Goal: Transaction & Acquisition: Purchase product/service

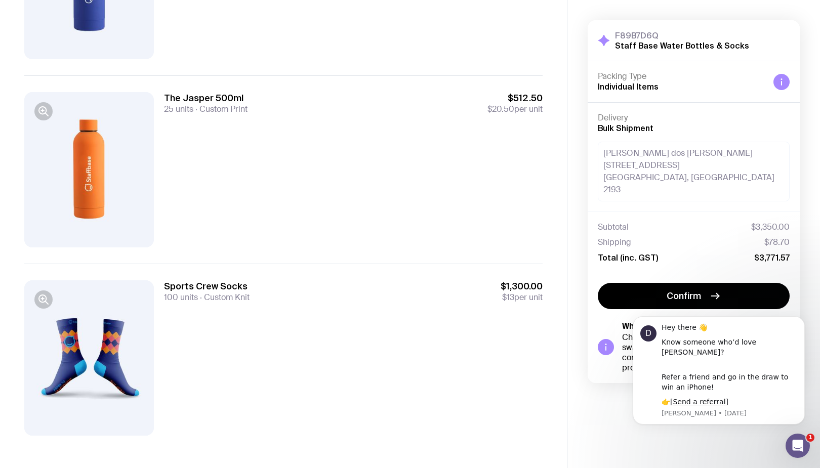
scroll to position [596, 0]
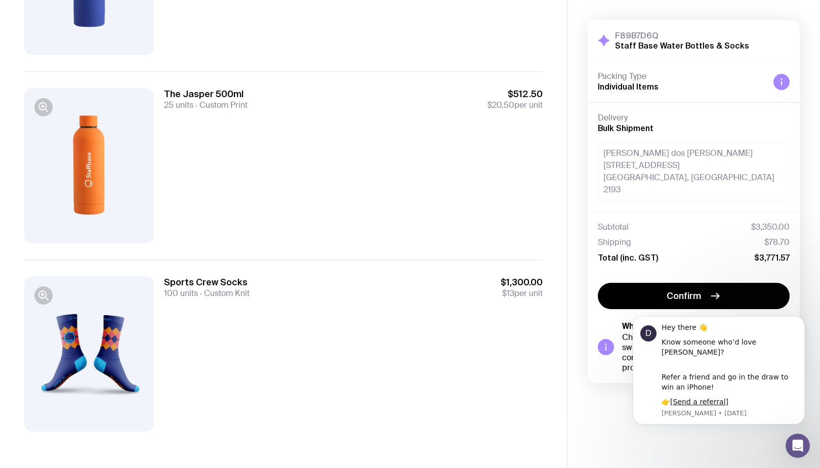
click at [688, 155] on div "Jennifer dos Santos Borros 256 Canterbury Rd Canterbury, NSW 2193" at bounding box center [694, 172] width 192 height 60
drag, startPoint x: 698, startPoint y: 152, endPoint x: 579, endPoint y: 154, distance: 118.5
click at [579, 154] on div "F89B7D6Q Staff Base Water Bottles & Socks Hide Details Packing Type Individual …" at bounding box center [694, 217] width 253 height 434
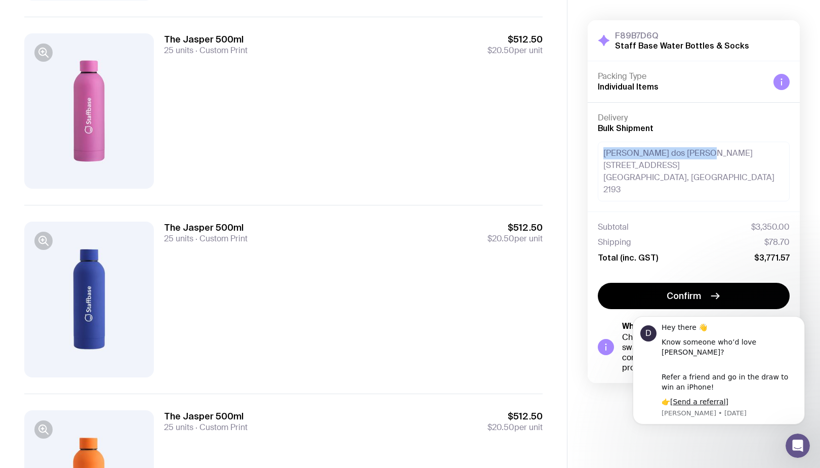
scroll to position [272, 0]
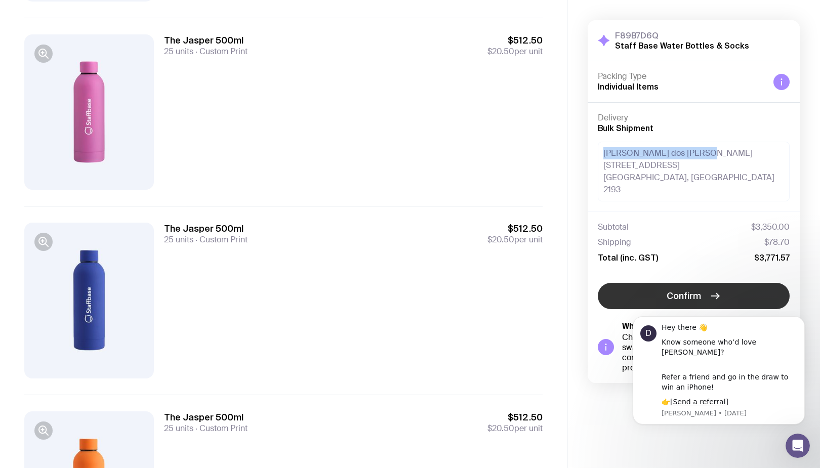
click at [711, 290] on icon "button" at bounding box center [715, 296] width 12 height 12
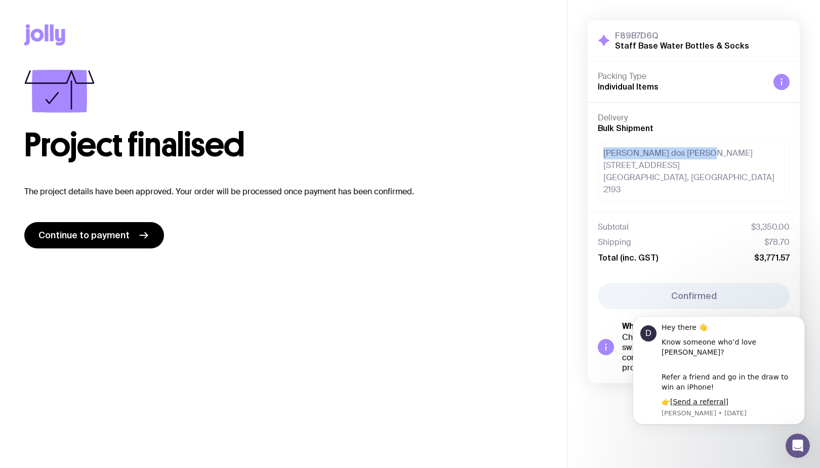
scroll to position [0, 0]
click at [91, 233] on span "Continue to payment" at bounding box center [83, 235] width 91 height 12
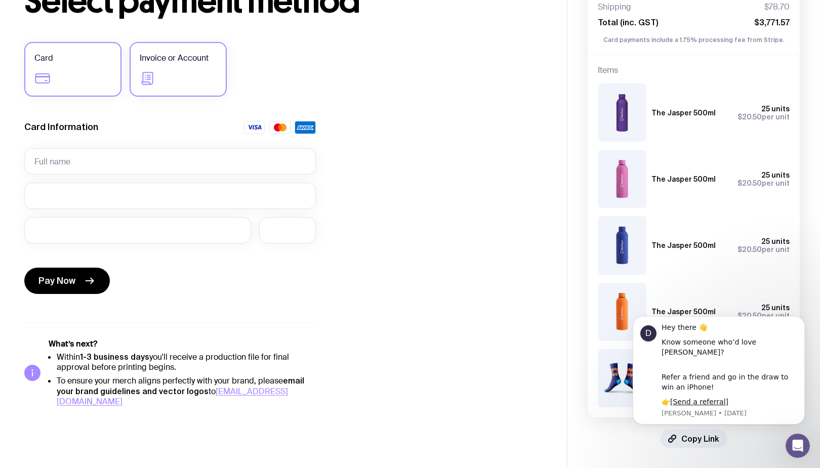
click at [208, 78] on label "Invoice or Account" at bounding box center [178, 69] width 97 height 55
click at [0, 0] on input "Invoice or Account" at bounding box center [0, 0] width 0 height 0
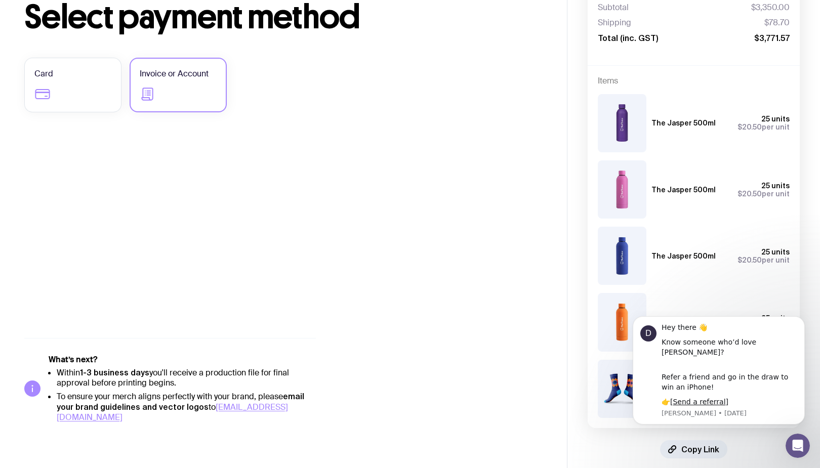
scroll to position [67, 0]
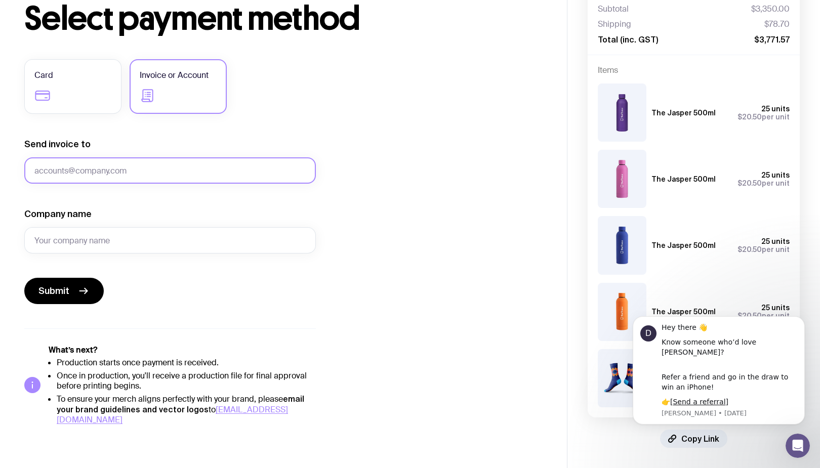
click at [136, 172] on input "Send invoice to" at bounding box center [170, 170] width 292 height 26
type input "[PERSON_NAME][EMAIL_ADDRESS][PERSON_NAME][DOMAIN_NAME]"
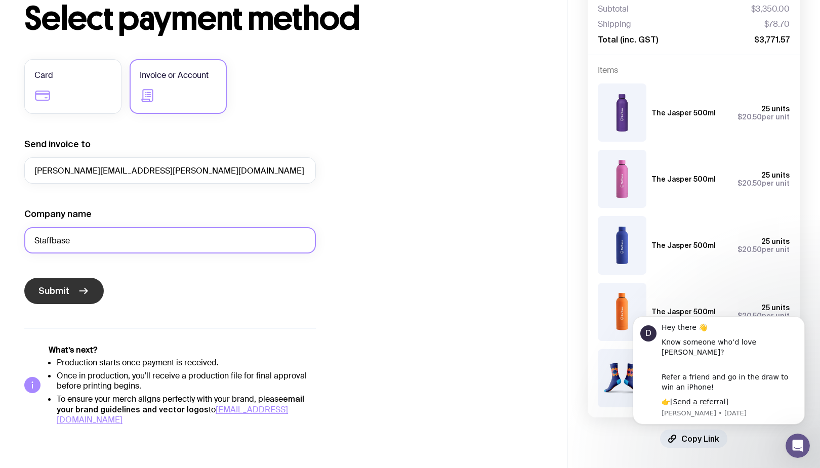
type input "Staffbase"
click at [65, 281] on button "Submit" at bounding box center [63, 291] width 79 height 26
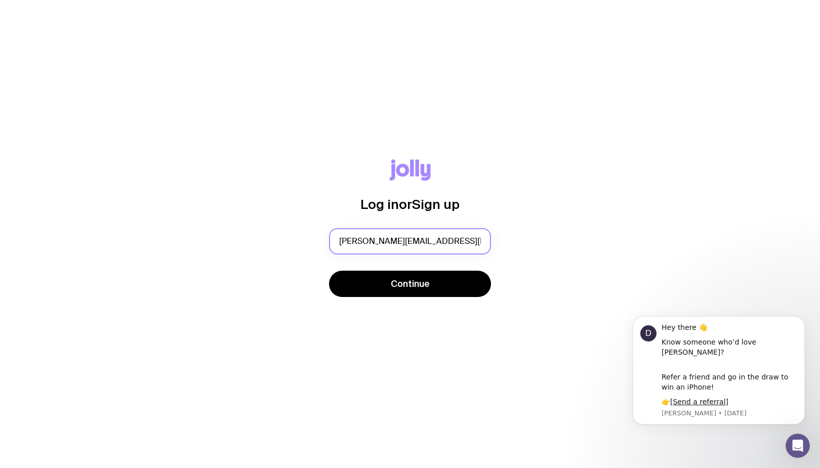
type input "[PERSON_NAME][EMAIL_ADDRESS][PERSON_NAME][DOMAIN_NAME]"
click at [329, 271] on button "Continue" at bounding box center [410, 284] width 162 height 26
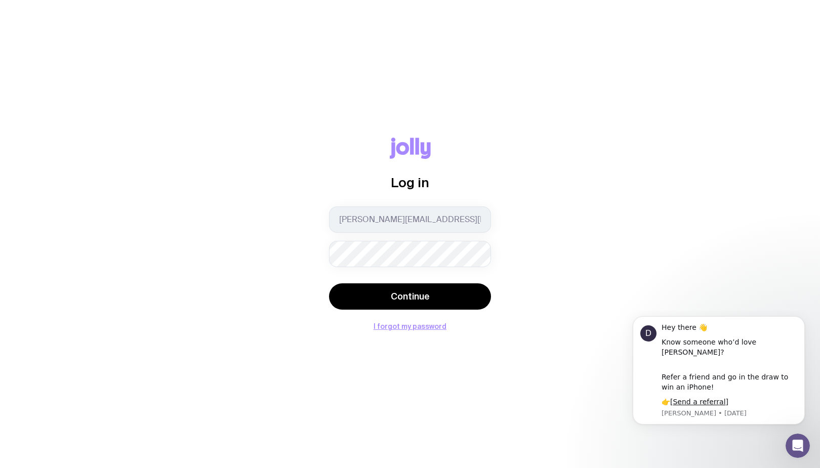
click at [329, 284] on button "Continue" at bounding box center [410, 297] width 162 height 26
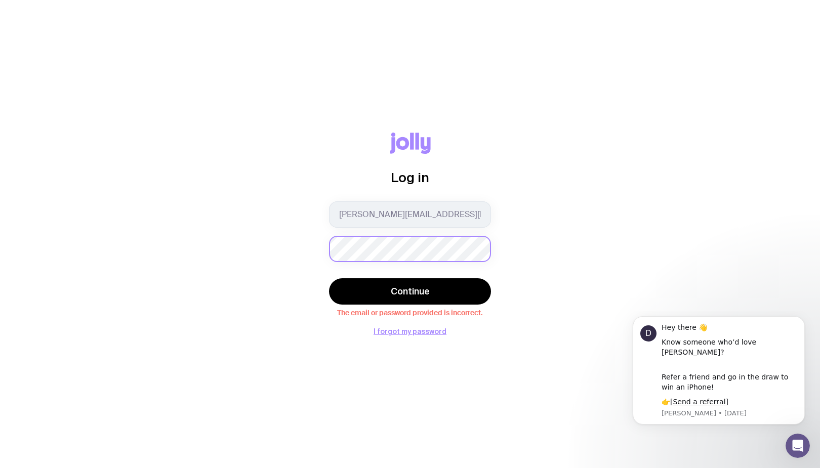
click at [329, 278] on button "Continue" at bounding box center [410, 291] width 162 height 26
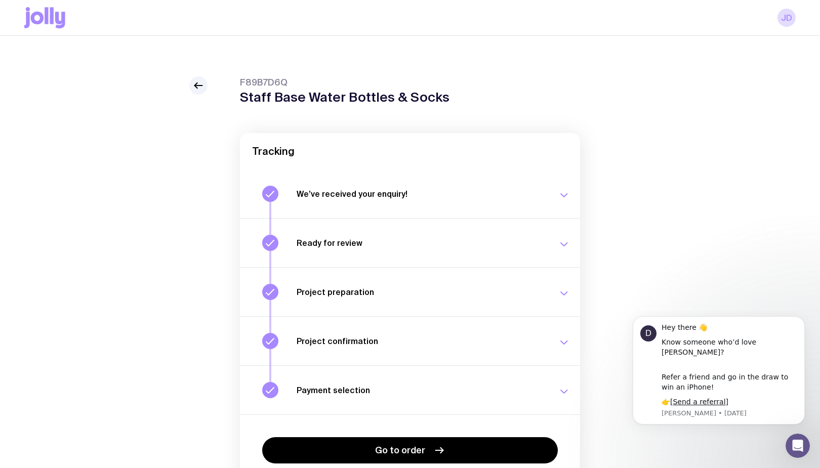
click at [670, 175] on div "F89B7D6Q Staff Base Water Bottles & Socks Tracking We’ve received your enquiry!…" at bounding box center [410, 301] width 772 height 450
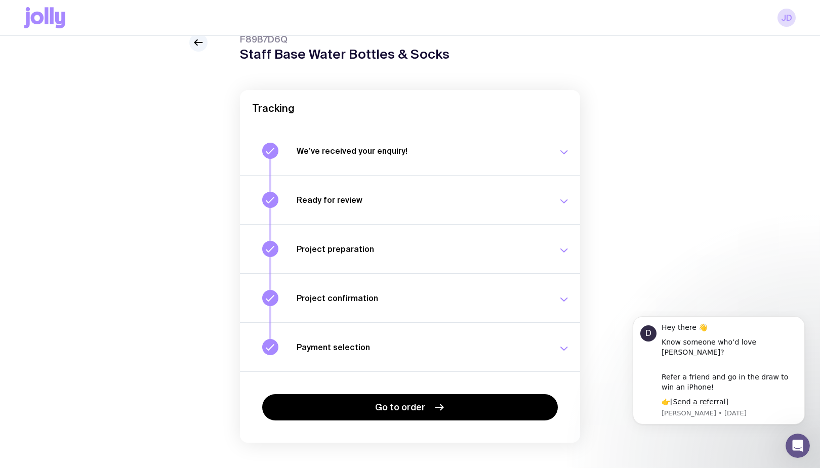
scroll to position [45, 0]
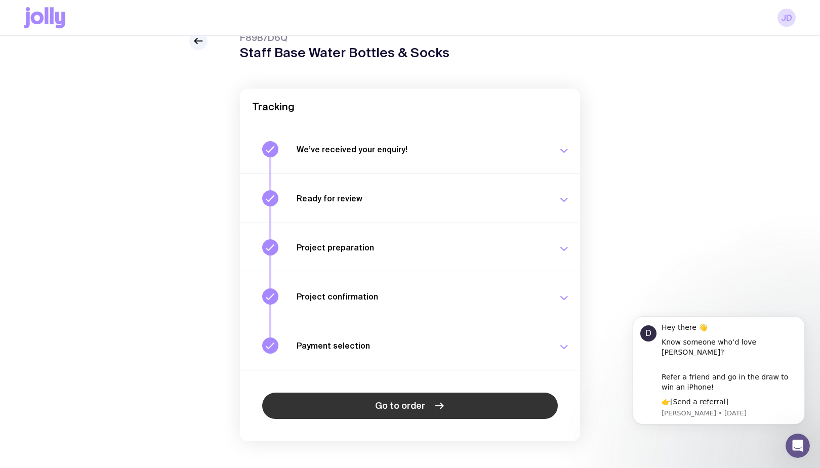
click at [388, 399] on link "Go to order" at bounding box center [410, 406] width 296 height 26
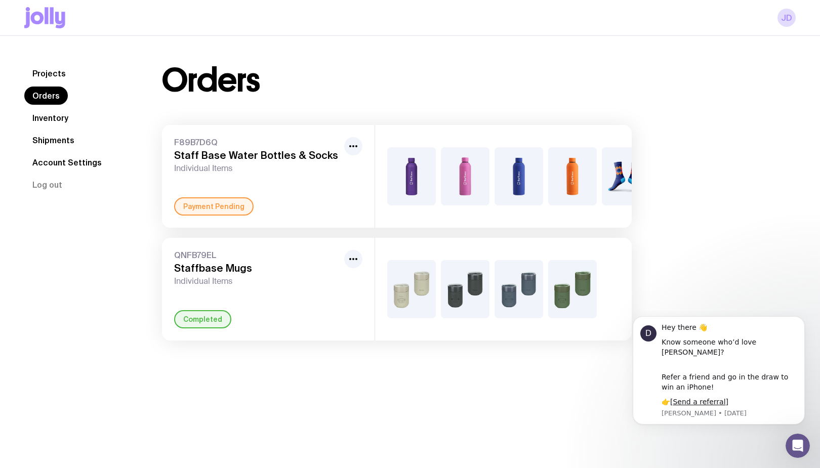
click at [283, 208] on div "Payment Pending" at bounding box center [268, 206] width 188 height 18
click at [85, 108] on nav "Projects Orders Inventory Shipments Account Settings Log out" at bounding box center [80, 129] width 113 height 130
click at [53, 118] on link "Inventory" at bounding box center [50, 118] width 52 height 18
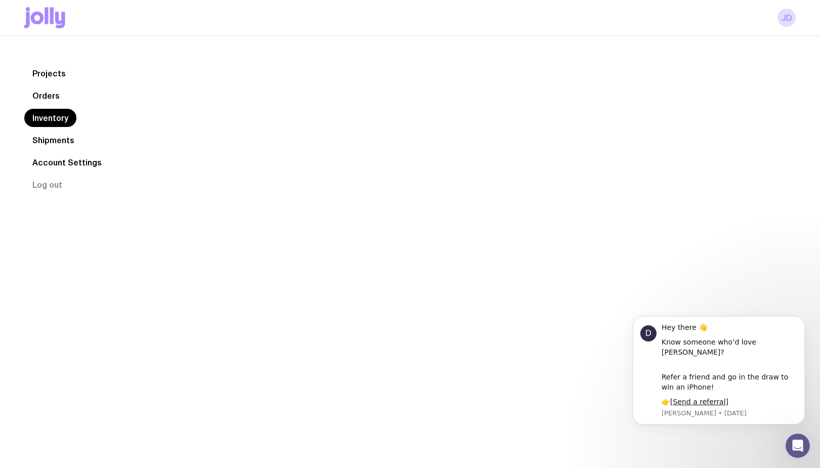
click at [46, 143] on link "Shipments" at bounding box center [53, 140] width 58 height 18
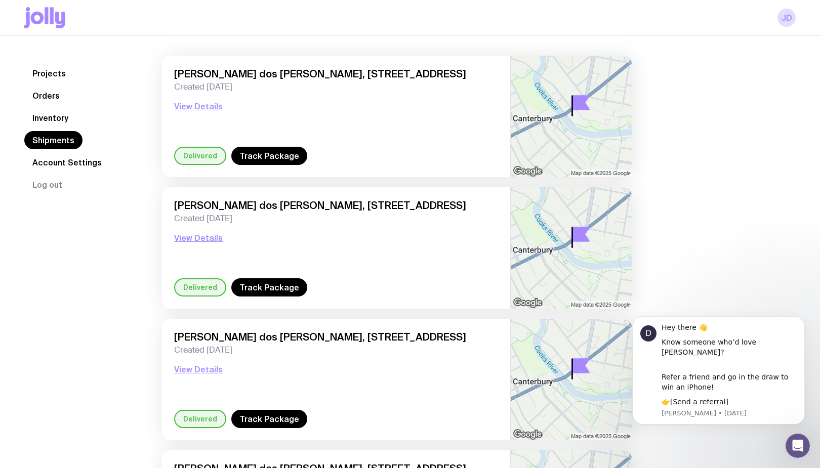
scroll to position [14, 0]
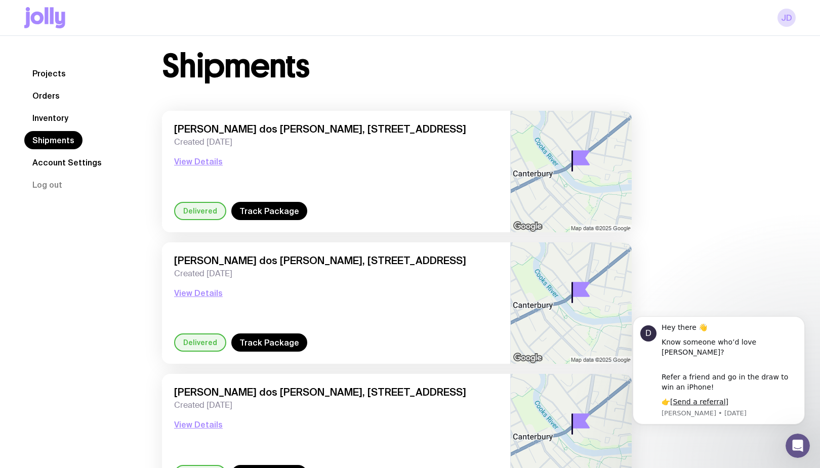
click at [73, 162] on link "Account Settings" at bounding box center [67, 162] width 86 height 18
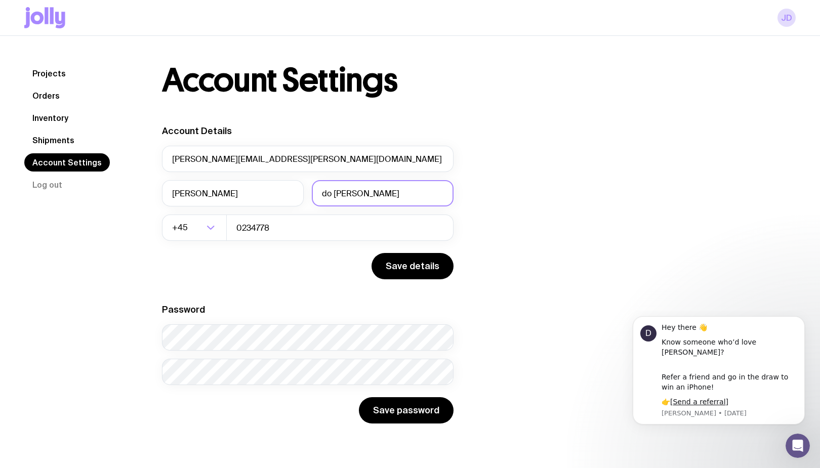
click at [394, 196] on input "do [PERSON_NAME]" at bounding box center [383, 193] width 142 height 26
click at [371, 196] on input "do [PERSON_NAME]" at bounding box center [383, 193] width 142 height 26
type input "do [PERSON_NAME]"
click at [535, 180] on div "Account Details [PERSON_NAME][EMAIL_ADDRESS][PERSON_NAME][DOMAIN_NAME] [PERSON_…" at bounding box center [397, 274] width 470 height 299
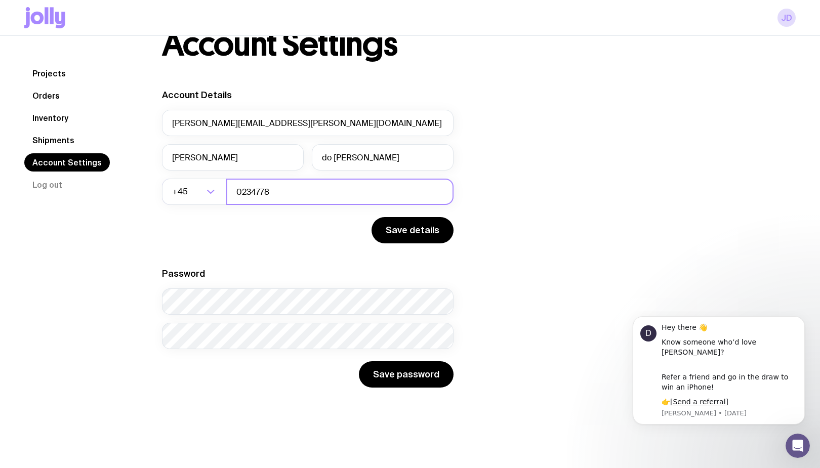
click at [292, 196] on input "0234778" at bounding box center [339, 192] width 227 height 26
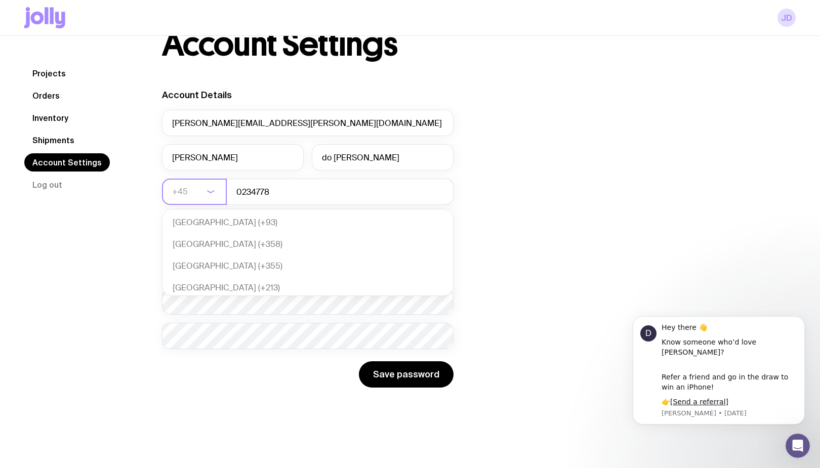
click at [207, 192] on icon "Search for option" at bounding box center [211, 192] width 12 height 12
type input "61"
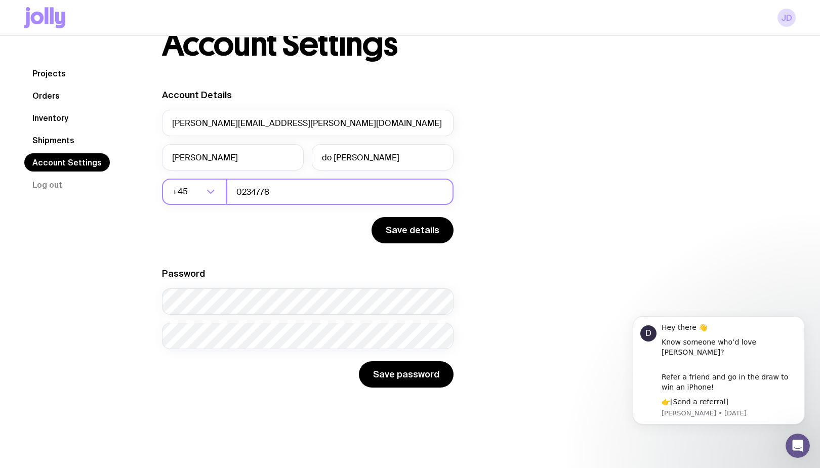
drag, startPoint x: 310, startPoint y: 195, endPoint x: 213, endPoint y: 193, distance: 97.2
click at [213, 193] on div "+45 Loading... 0234778" at bounding box center [308, 192] width 292 height 26
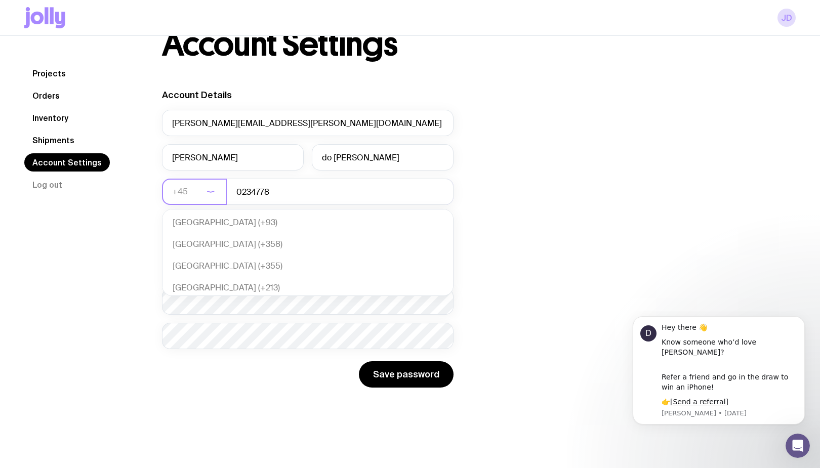
click at [195, 196] on input "Search for option" at bounding box center [187, 192] width 31 height 26
click at [202, 215] on li "Australia (+61)" at bounding box center [308, 221] width 291 height 22
type input "au"
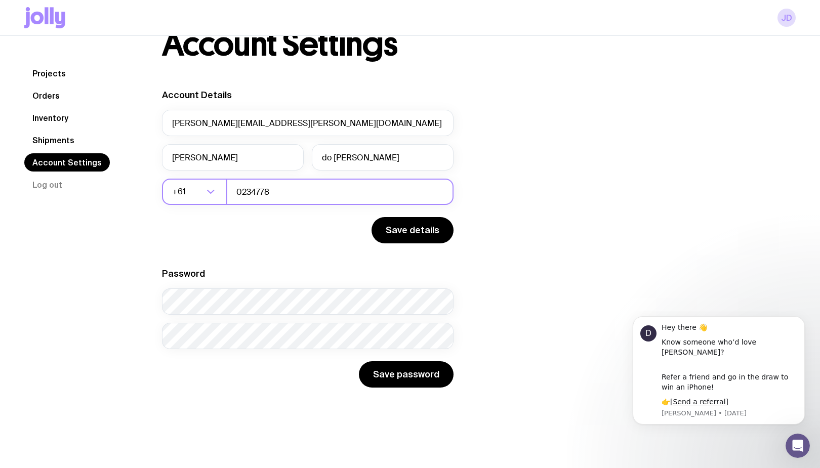
drag, startPoint x: 284, startPoint y: 195, endPoint x: 233, endPoint y: 194, distance: 50.1
click at [233, 194] on input "0234778" at bounding box center [339, 192] width 227 height 26
type input "0450234778"
click at [422, 222] on button "Save details" at bounding box center [413, 230] width 82 height 26
click at [329, 158] on input "do [PERSON_NAME]" at bounding box center [383, 157] width 142 height 26
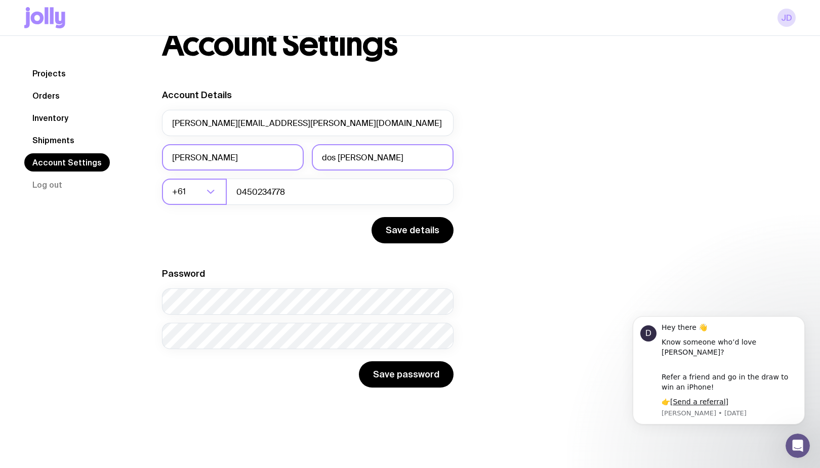
drag, startPoint x: 366, startPoint y: 161, endPoint x: 299, endPoint y: 162, distance: 67.4
click at [299, 162] on div "[PERSON_NAME] dos [PERSON_NAME]" at bounding box center [308, 157] width 292 height 26
type input "[PERSON_NAME]"
click at [433, 234] on button "Save details" at bounding box center [413, 230] width 82 height 26
click at [50, 133] on link "Shipments" at bounding box center [53, 140] width 58 height 18
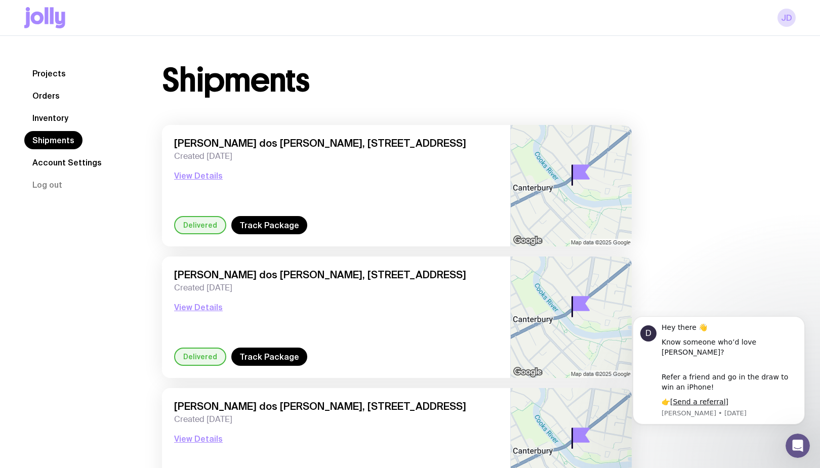
click at [67, 117] on link "Inventory" at bounding box center [50, 118] width 52 height 18
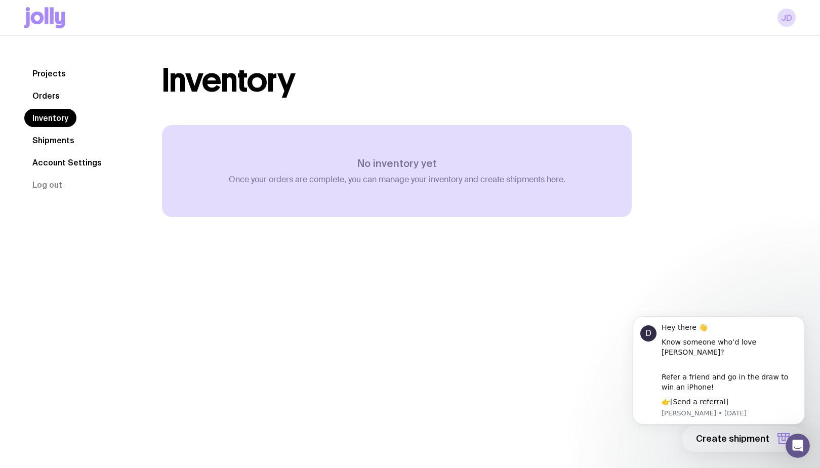
click at [51, 94] on link "Orders" at bounding box center [46, 96] width 44 height 18
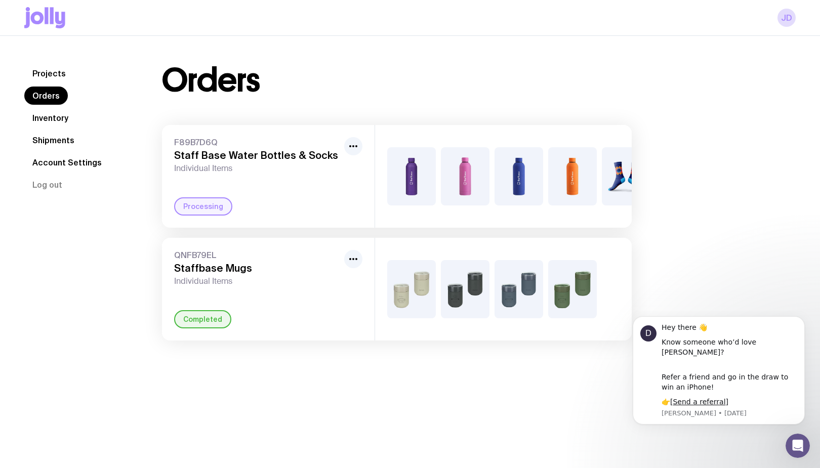
click at [54, 70] on link "Projects" at bounding box center [49, 73] width 50 height 18
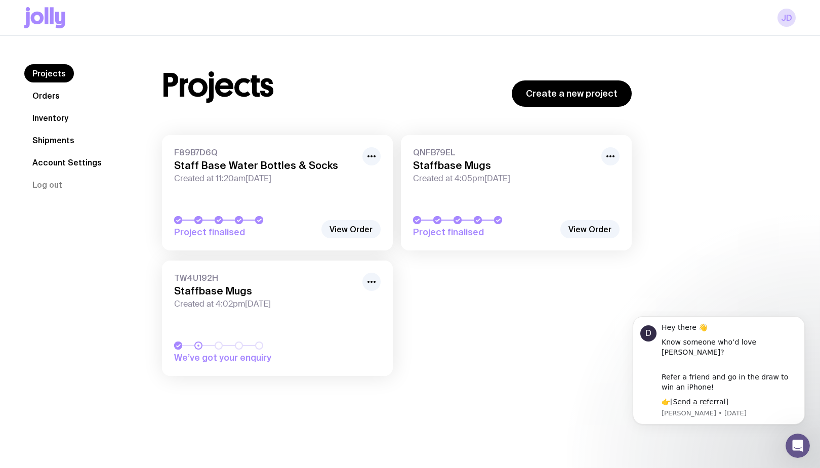
click at [44, 95] on link "Orders" at bounding box center [46, 96] width 44 height 18
